Goal: Find specific page/section: Find specific page/section

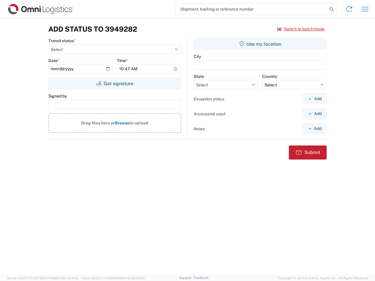
click at [252, 9] on input "search" at bounding box center [252, 9] width 152 height 11
click at [332, 9] on icon at bounding box center [331, 9] width 8 height 8
click at [349, 9] on icon at bounding box center [348, 8] width 9 height 9
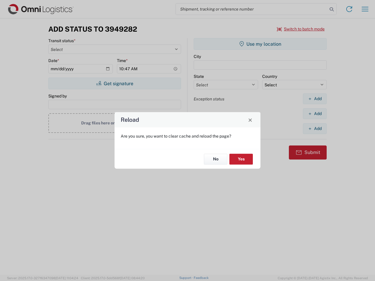
click at [301, 29] on div "Reload Are you sure, you want to clear cache and reload the page? No Yes" at bounding box center [187, 140] width 375 height 281
click at [115, 83] on div "Reload Are you sure, you want to clear cache and reload the page? No Yes" at bounding box center [187, 140] width 375 height 281
click at [260, 44] on div "Reload Are you sure, you want to clear cache and reload the page? No Yes" at bounding box center [187, 140] width 375 height 281
click at [315, 99] on div "Reload Are you sure, you want to clear cache and reload the page? No Yes" at bounding box center [187, 140] width 375 height 281
click at [315, 114] on div "Reload Are you sure, you want to clear cache and reload the page? No Yes" at bounding box center [187, 140] width 375 height 281
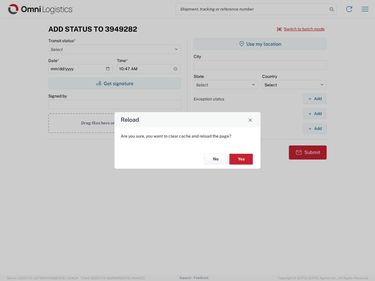
click at [315, 129] on div "Reload Are you sure, you want to clear cache and reload the page? No Yes" at bounding box center [187, 140] width 375 height 281
